Goal: Information Seeking & Learning: Learn about a topic

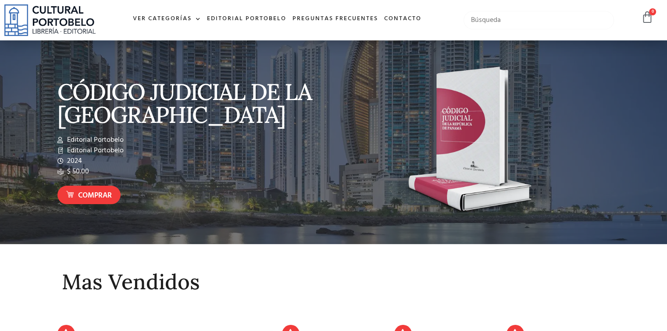
click at [501, 21] on input "text" at bounding box center [538, 20] width 150 height 18
type input "curriculum"
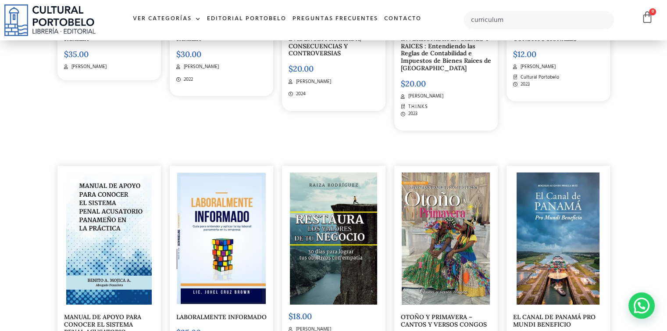
scroll to position [2774, 0]
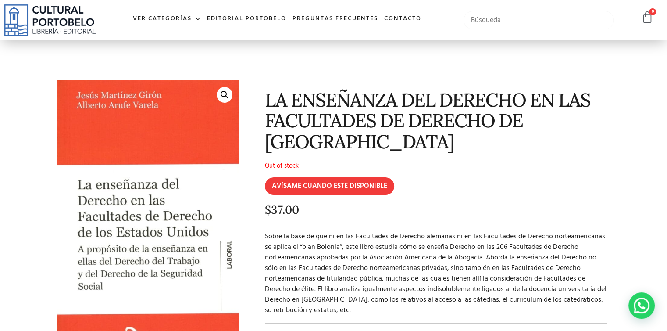
click at [531, 24] on input "text" at bounding box center [538, 20] width 150 height 18
type input "curriculum"
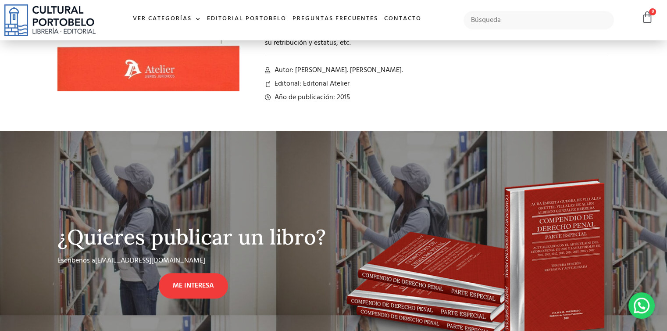
scroll to position [7, 0]
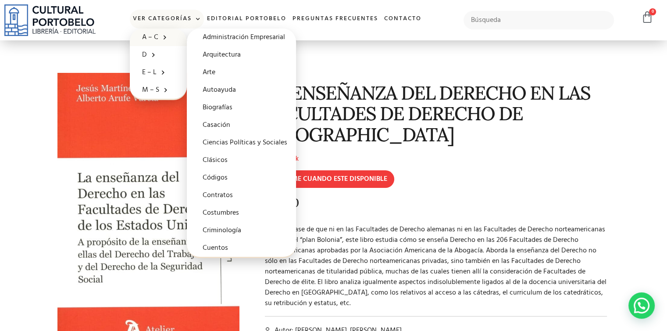
click at [149, 38] on link "A – C" at bounding box center [158, 38] width 57 height 18
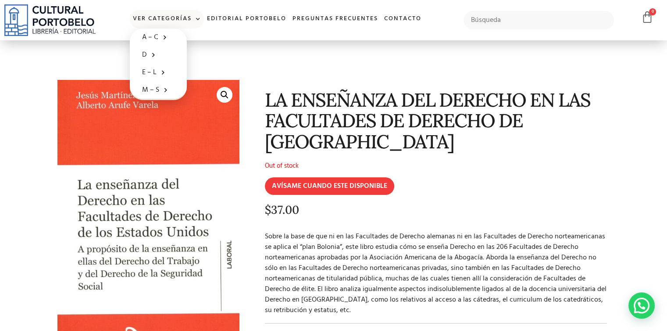
click at [163, 21] on link "Ver Categorías" at bounding box center [167, 19] width 74 height 19
click at [163, 20] on link "Ver Categorías" at bounding box center [167, 19] width 74 height 19
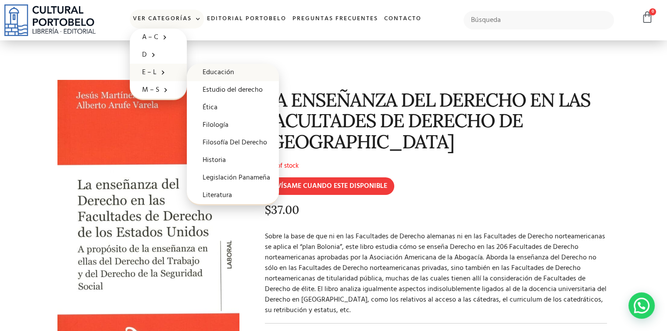
click at [216, 70] on link "Educación" at bounding box center [233, 73] width 92 height 18
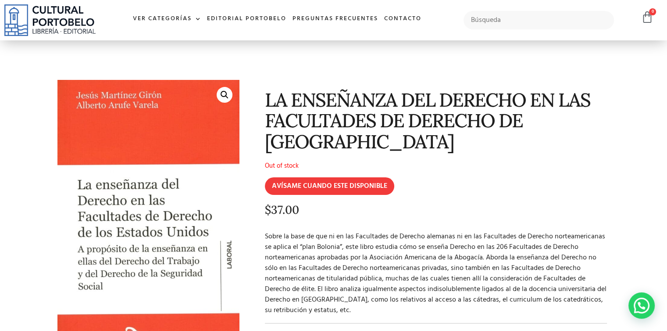
scroll to position [7, 0]
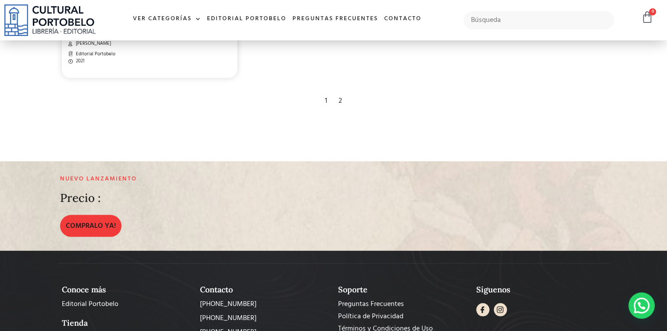
scroll to position [1542, 0]
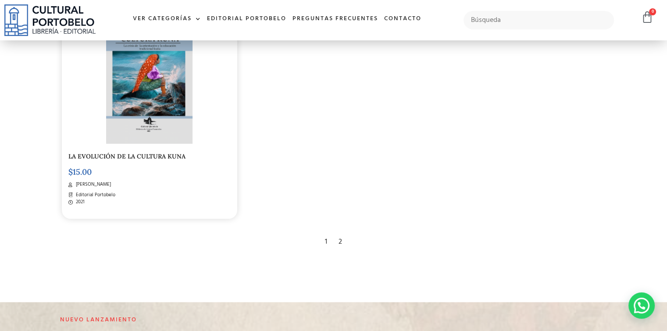
click at [340, 239] on div "2" at bounding box center [340, 241] width 12 height 19
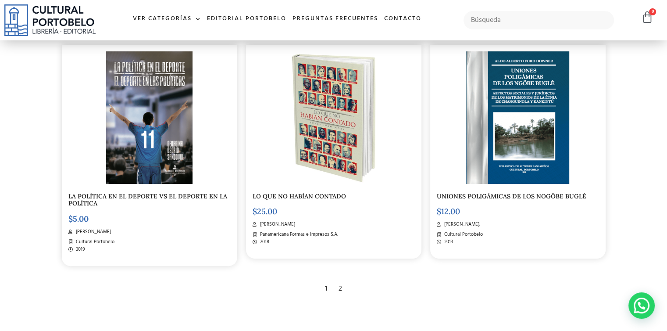
scroll to position [224, 0]
